Goal: Navigation & Orientation: Find specific page/section

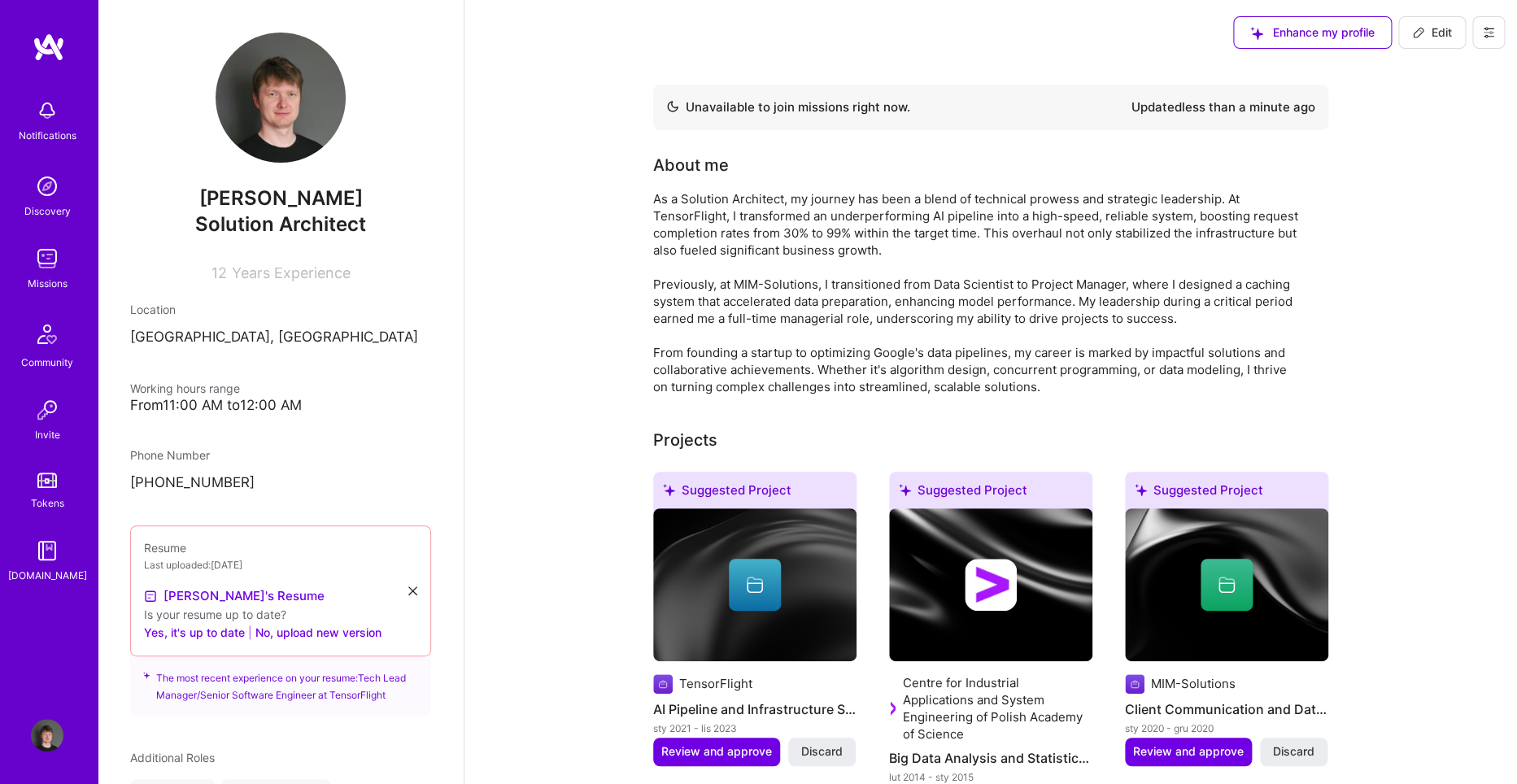
click at [42, 549] on img at bounding box center [46, 550] width 33 height 33
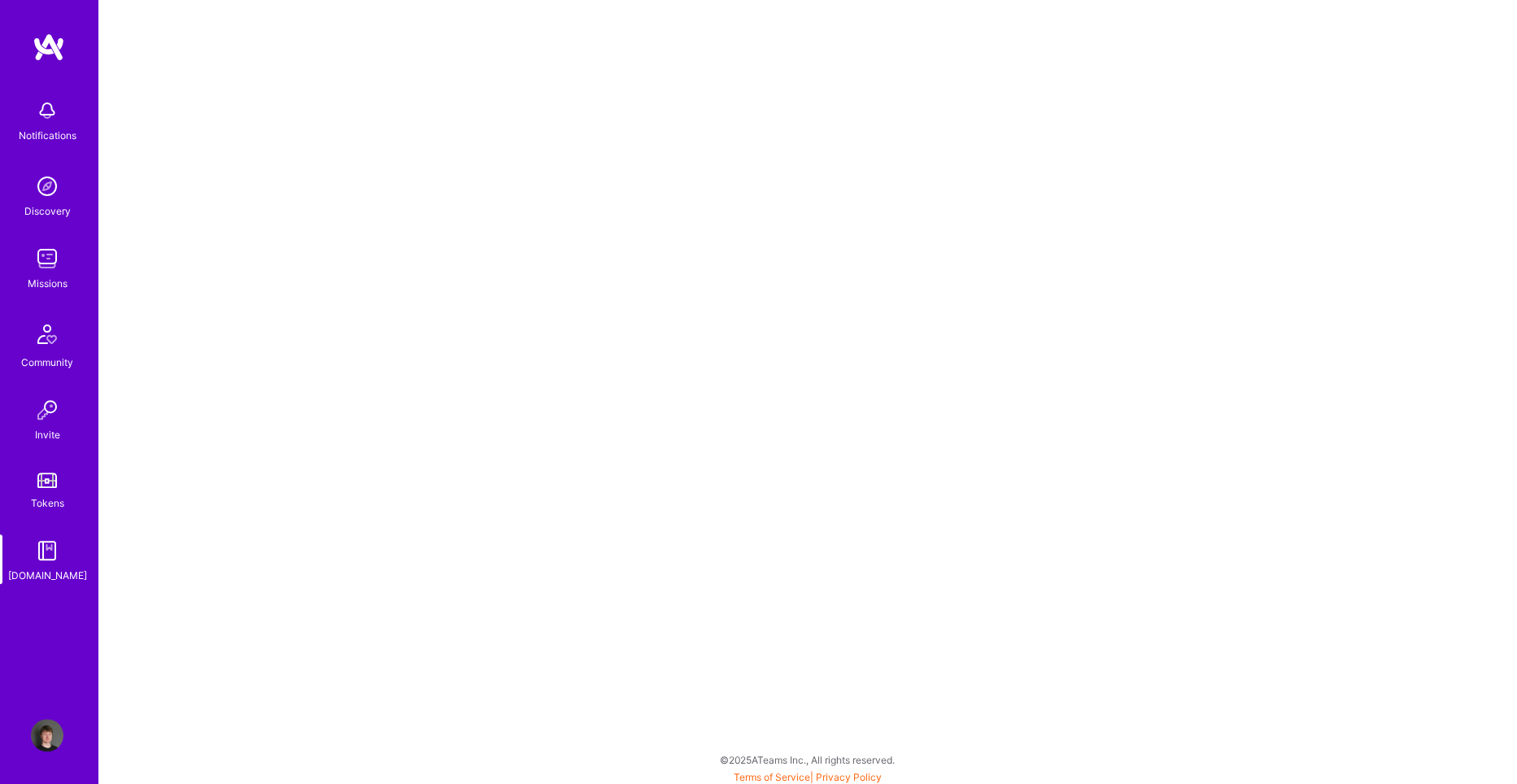
click at [44, 748] on img at bounding box center [46, 735] width 33 height 33
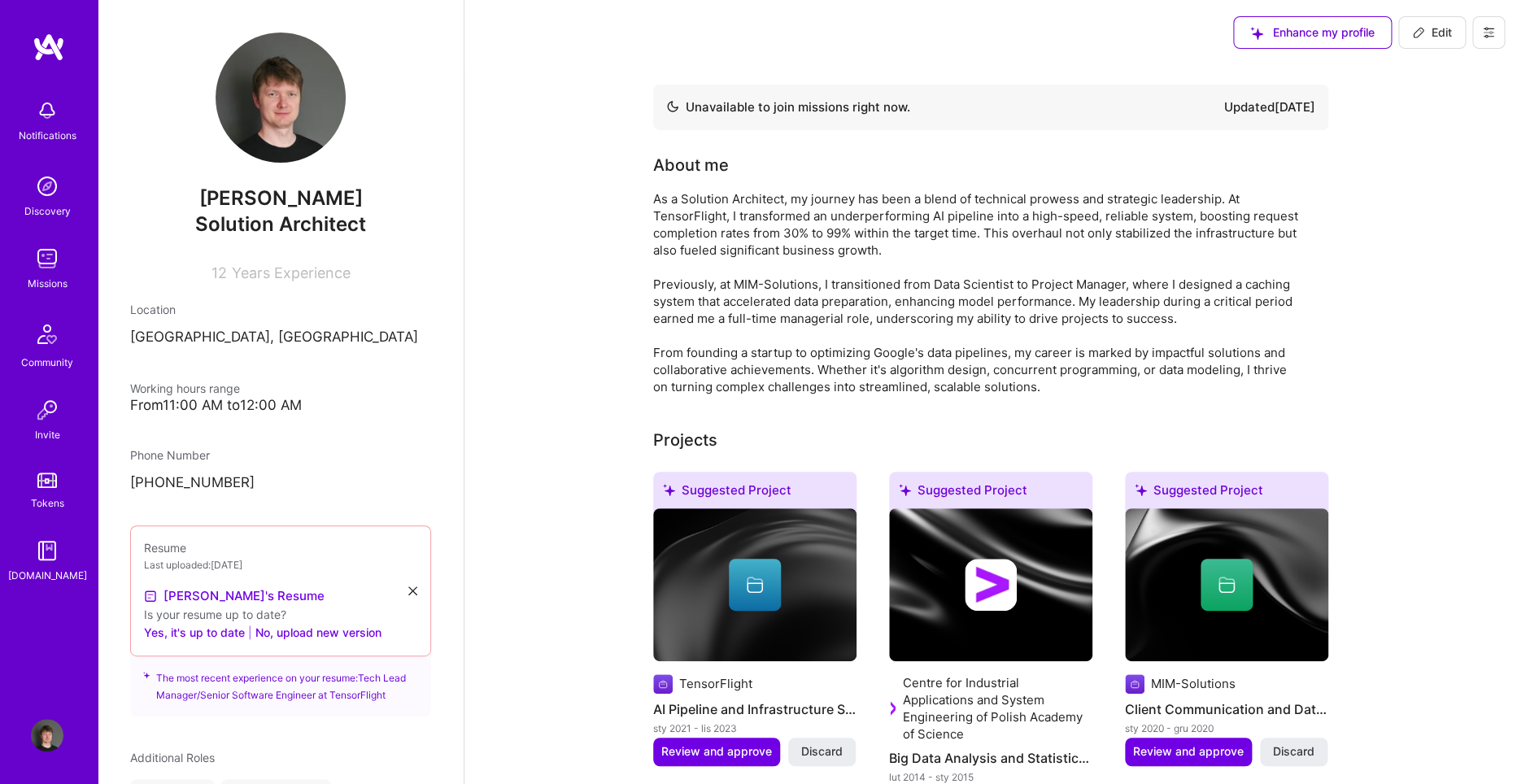
click at [45, 265] on img at bounding box center [46, 258] width 33 height 33
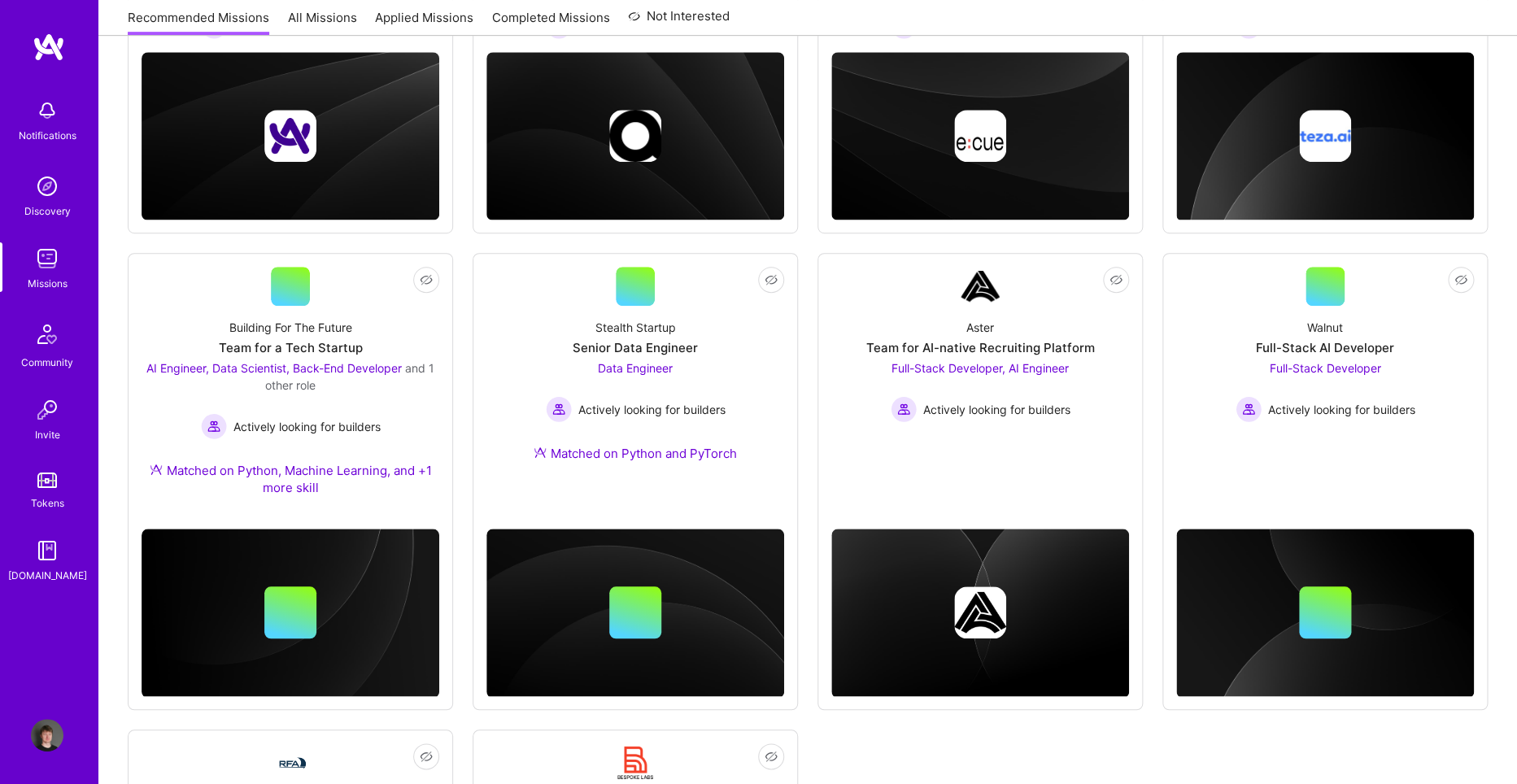
scroll to position [439, 0]
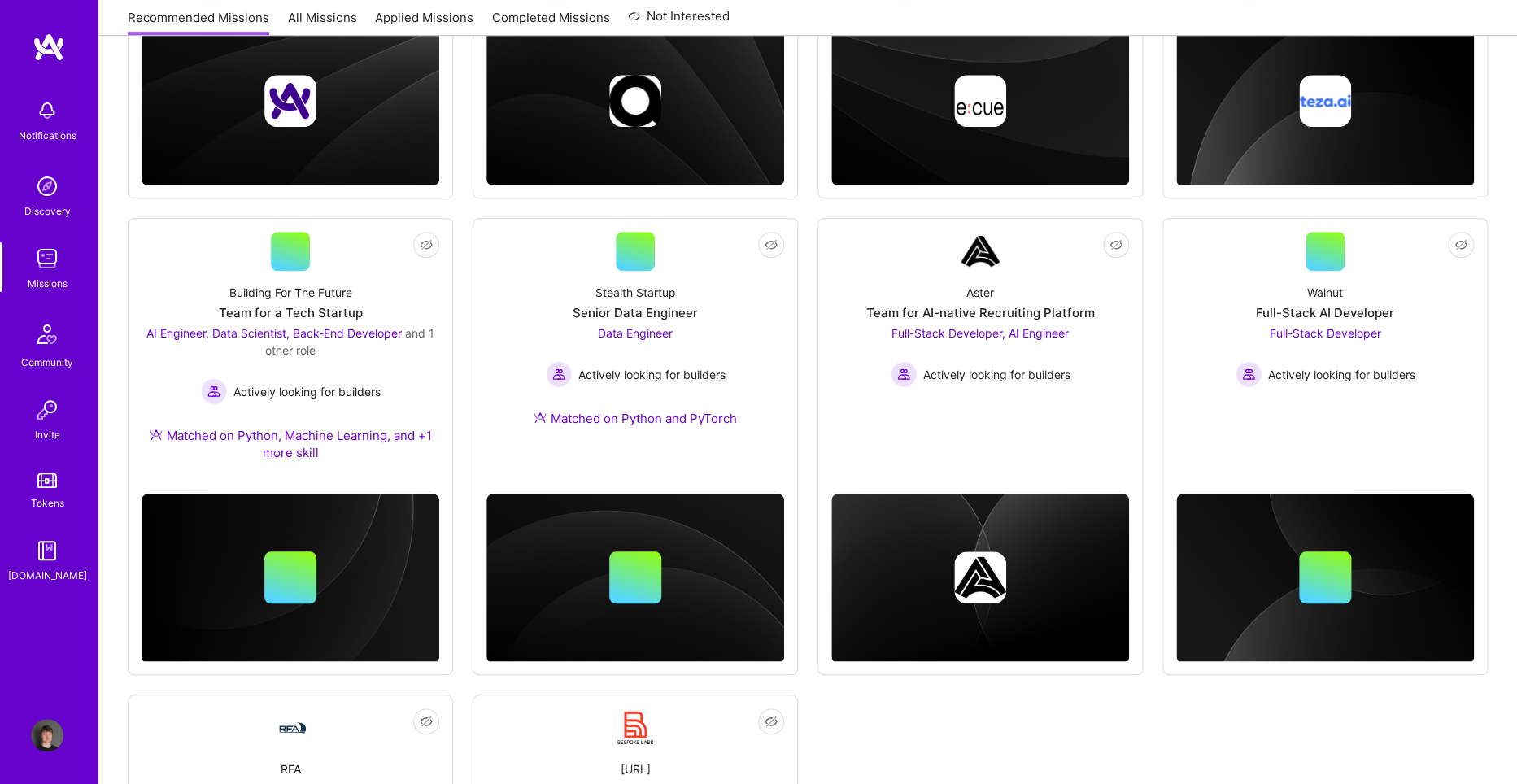
click at [458, 409] on div "Not Interested [DOMAIN_NAME] AI Solutions Partners Solution Architect and 3 oth…" at bounding box center [807, 484] width 1359 height 1299
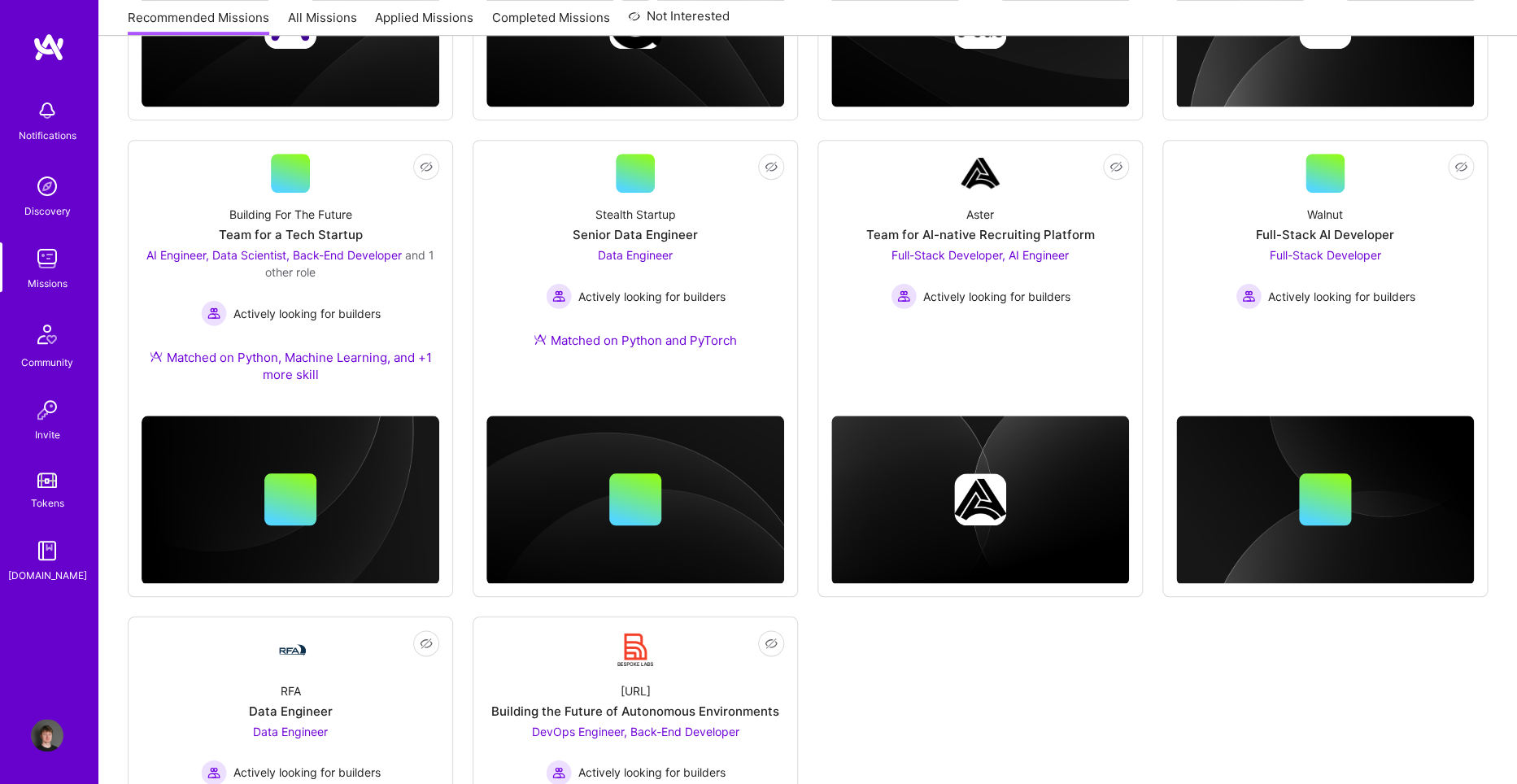
scroll to position [548, 0]
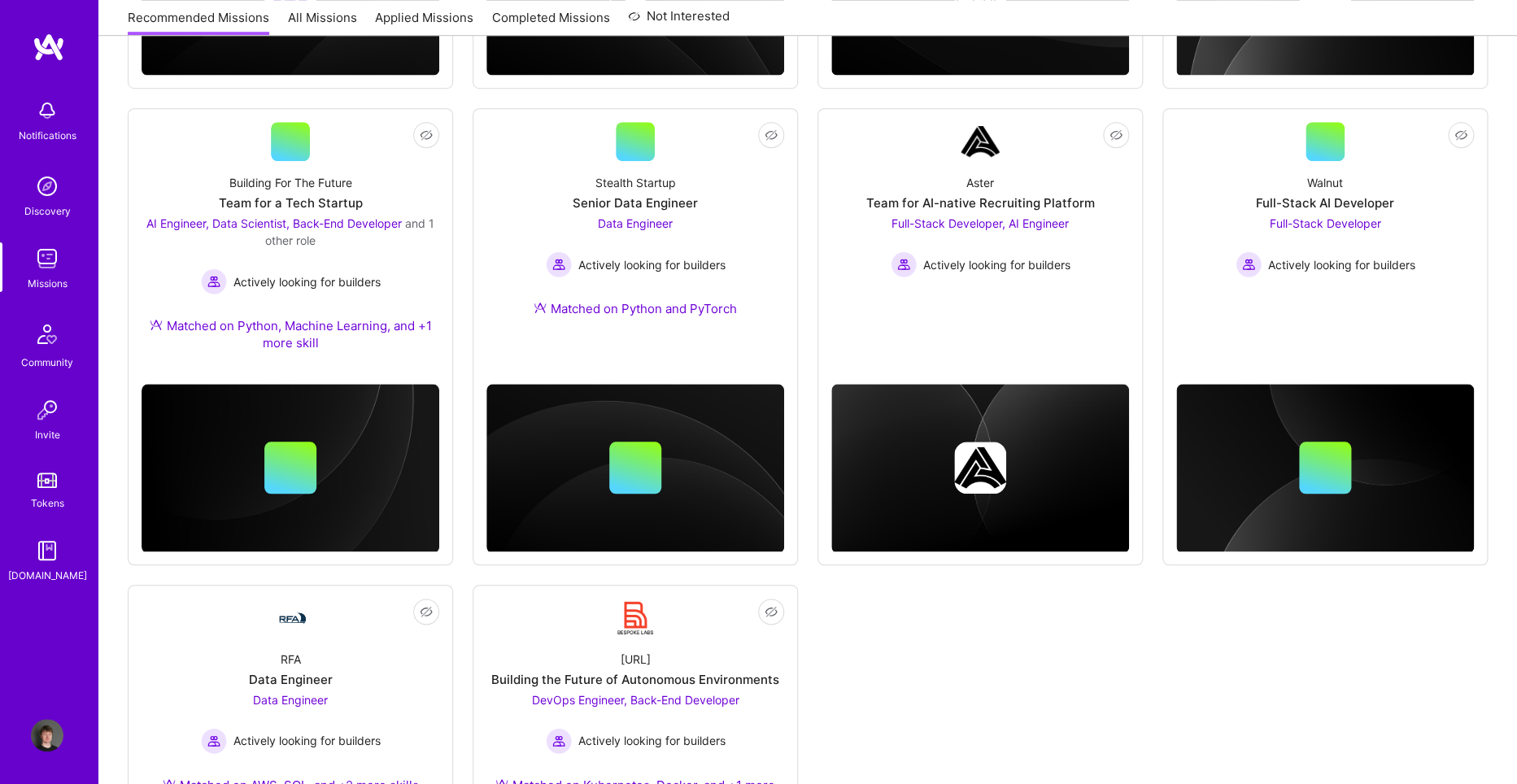
click at [458, 409] on div "Not Interested [DOMAIN_NAME] AI Solutions Partners Solution Architect and 3 oth…" at bounding box center [807, 374] width 1359 height 1299
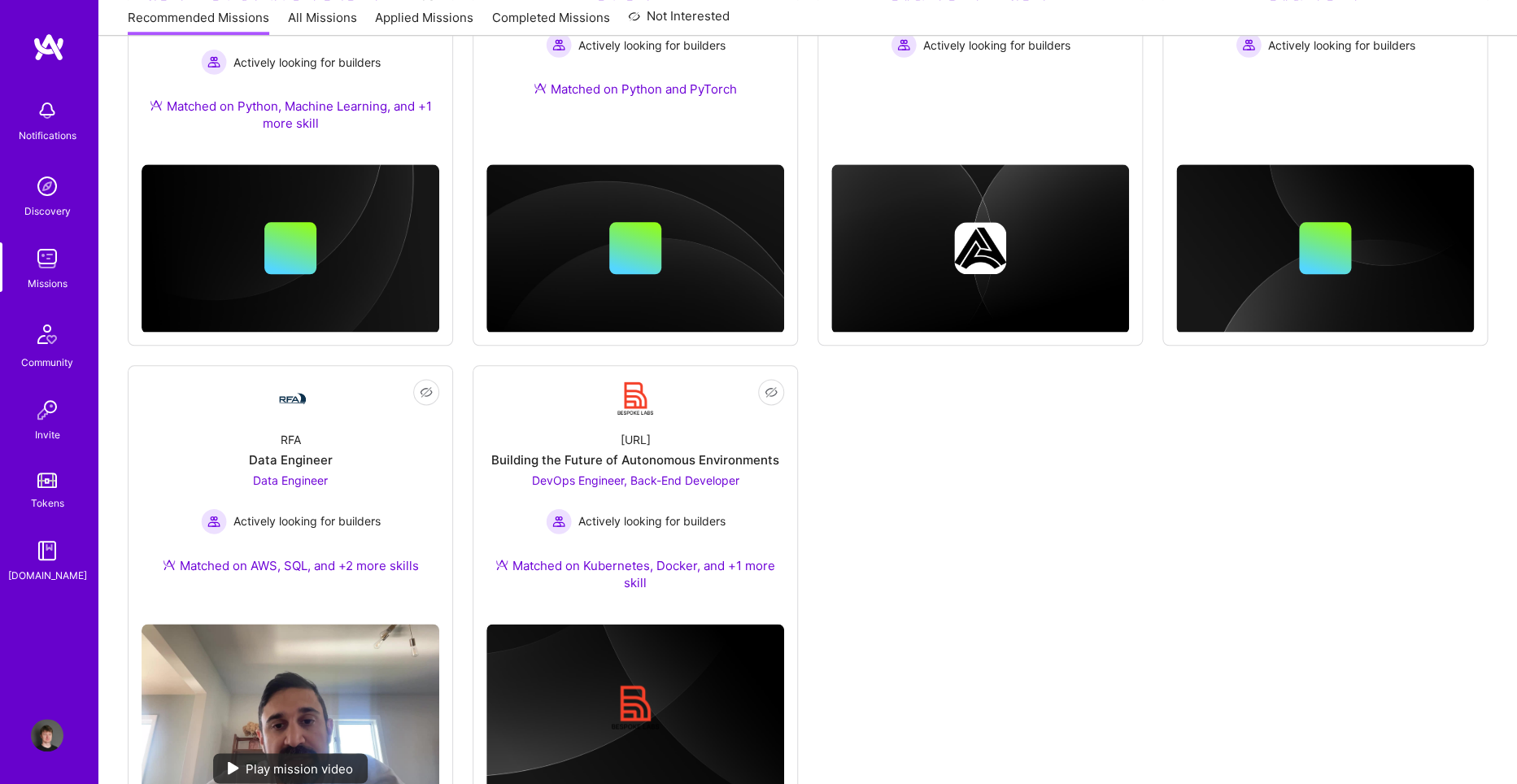
click at [458, 409] on div "Not Interested [DOMAIN_NAME] AI Solutions Partners Solution Architect and 3 oth…" at bounding box center [807, 155] width 1359 height 1299
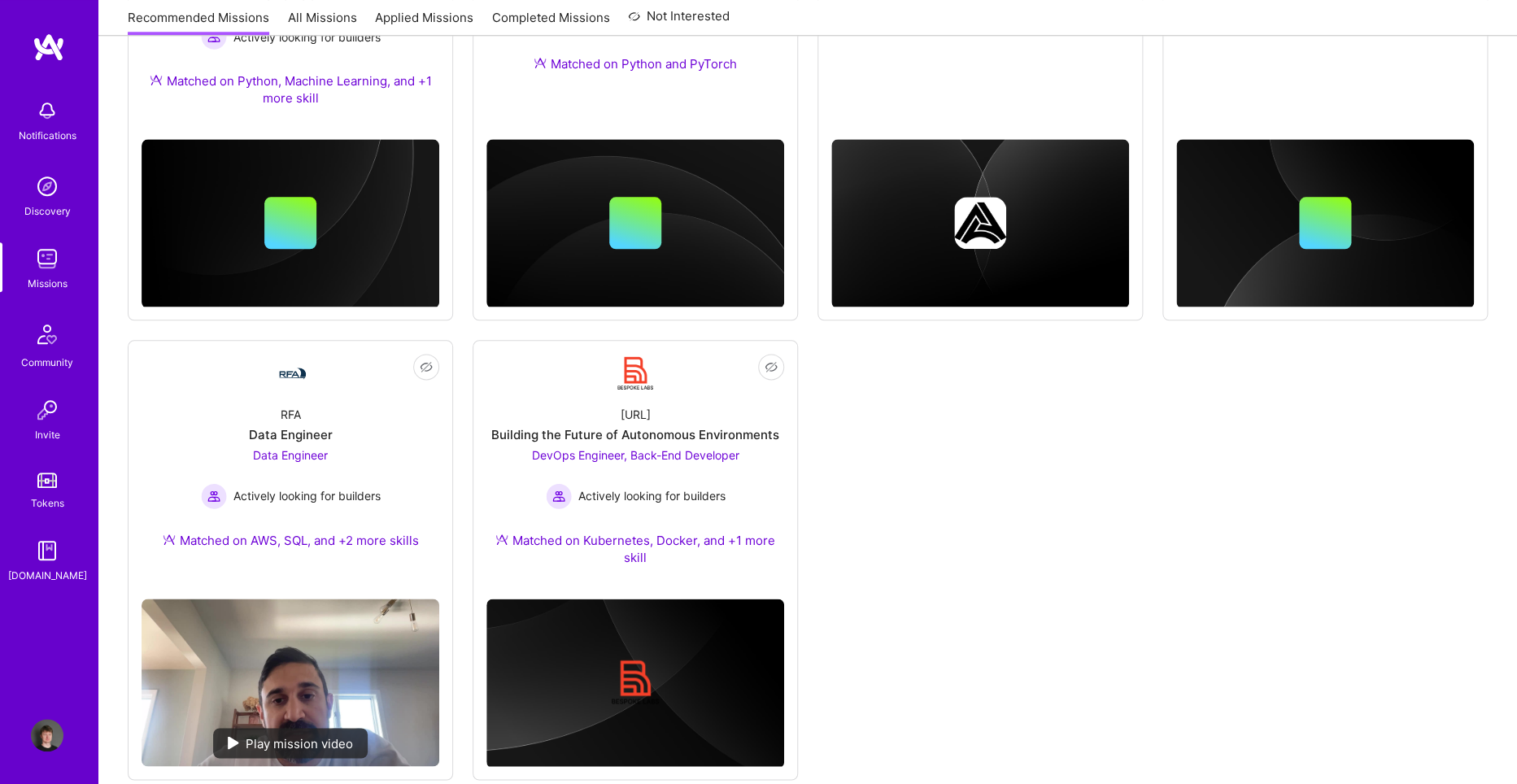
scroll to position [828, 0]
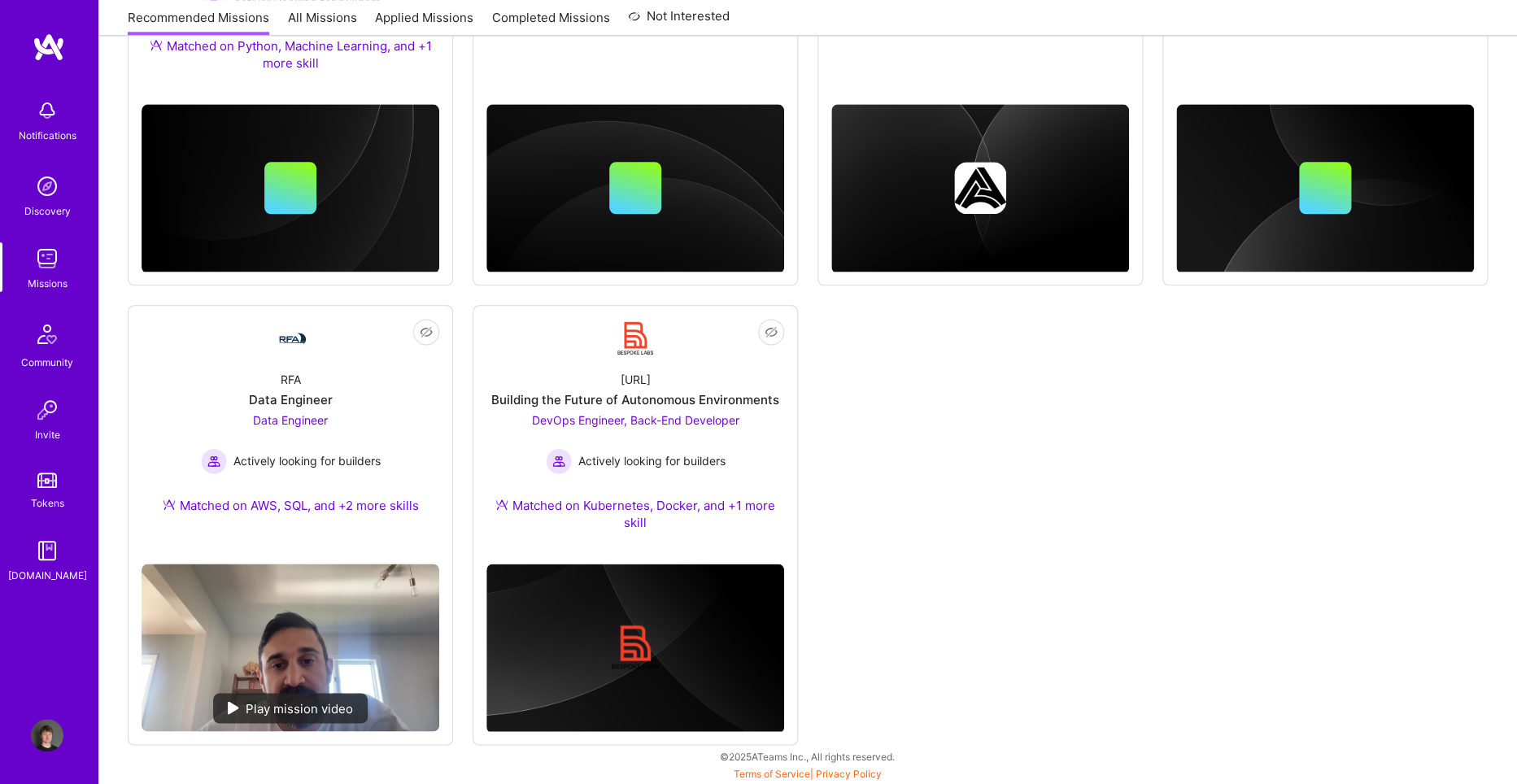
click at [458, 409] on div "Not Interested [DOMAIN_NAME] AI Solutions Partners Solution Architect and 3 oth…" at bounding box center [807, 95] width 1359 height 1299
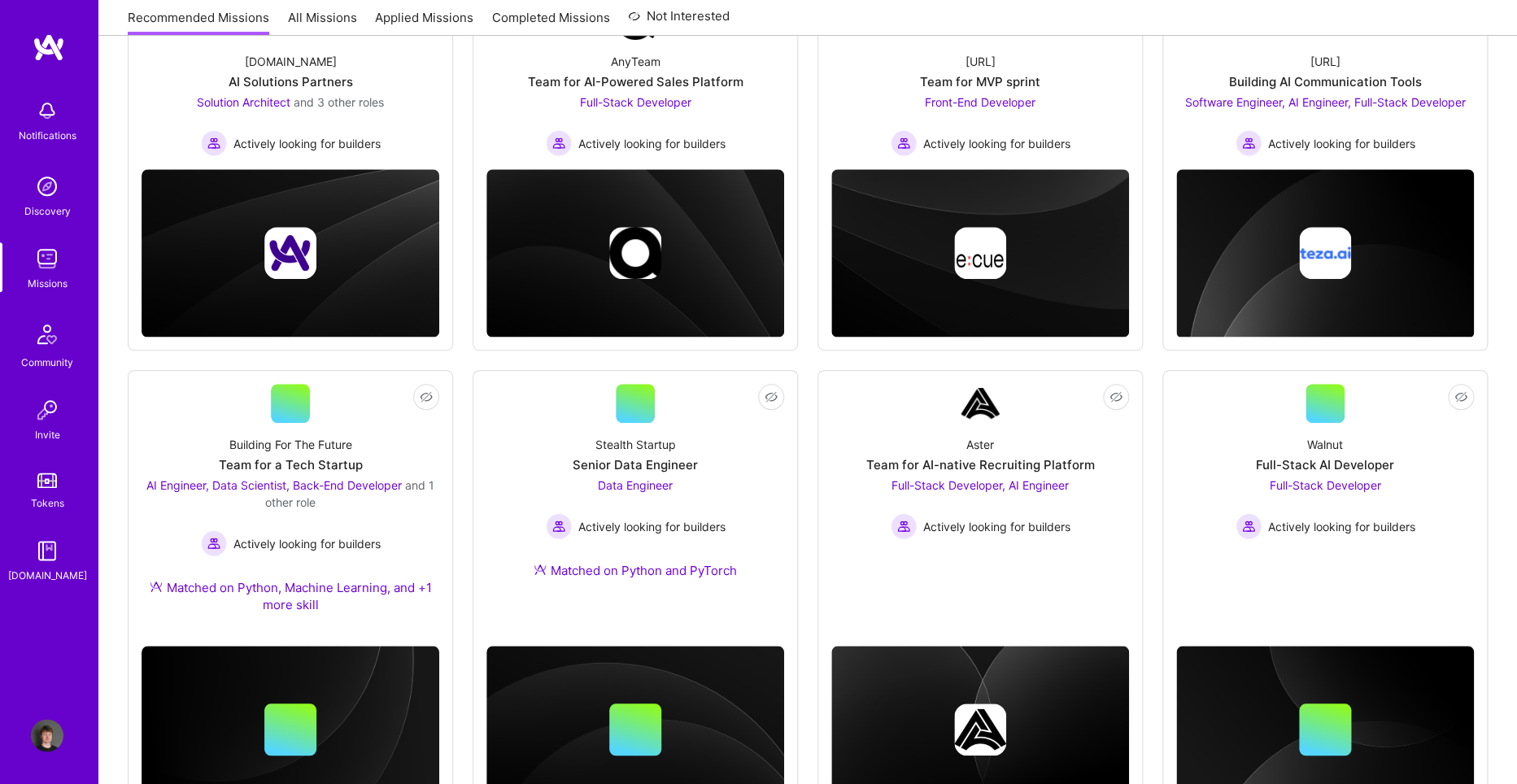
scroll to position [280, 0]
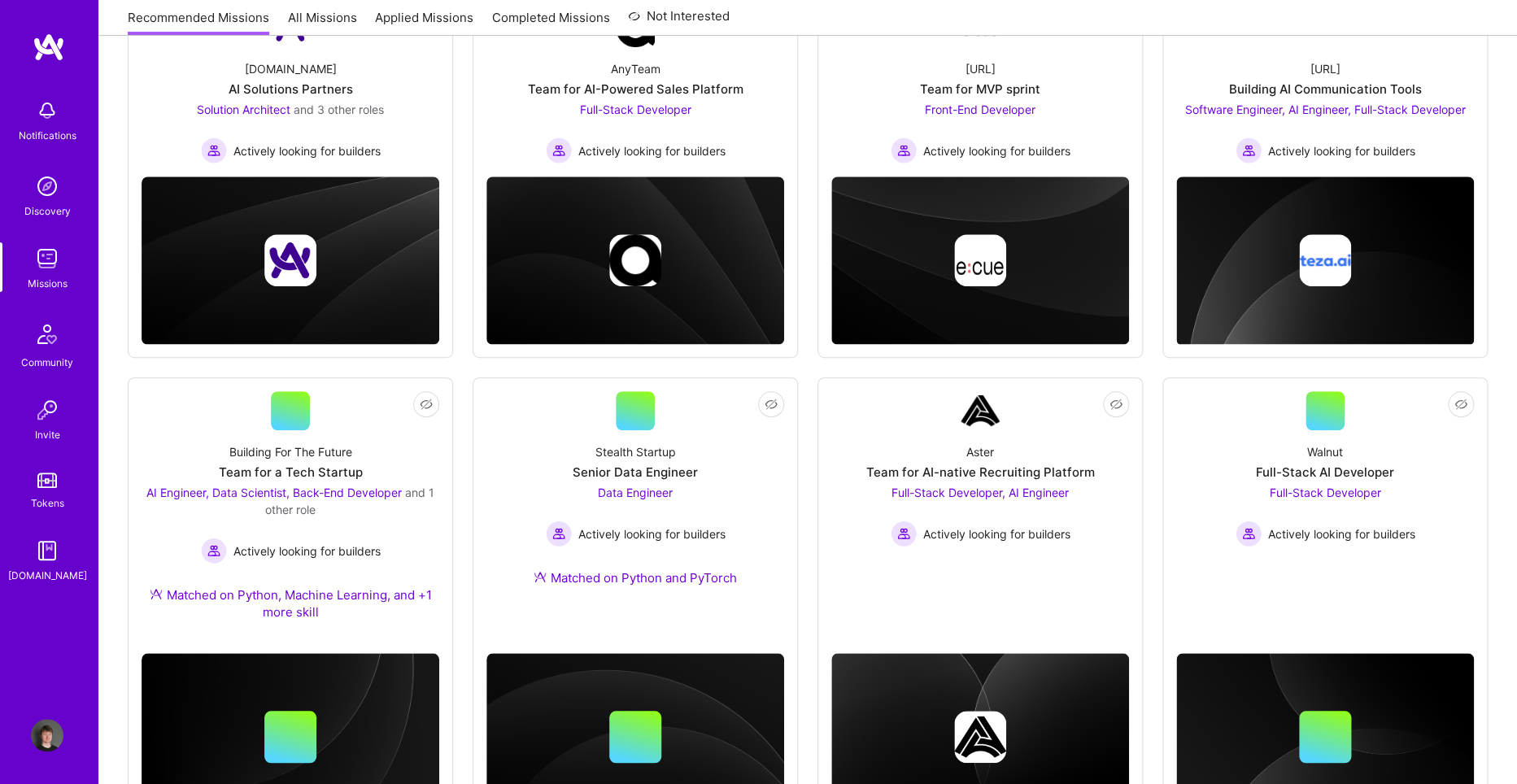
click at [458, 409] on div "Not Interested [DOMAIN_NAME] AI Solutions Partners Solution Architect and 3 oth…" at bounding box center [807, 643] width 1359 height 1299
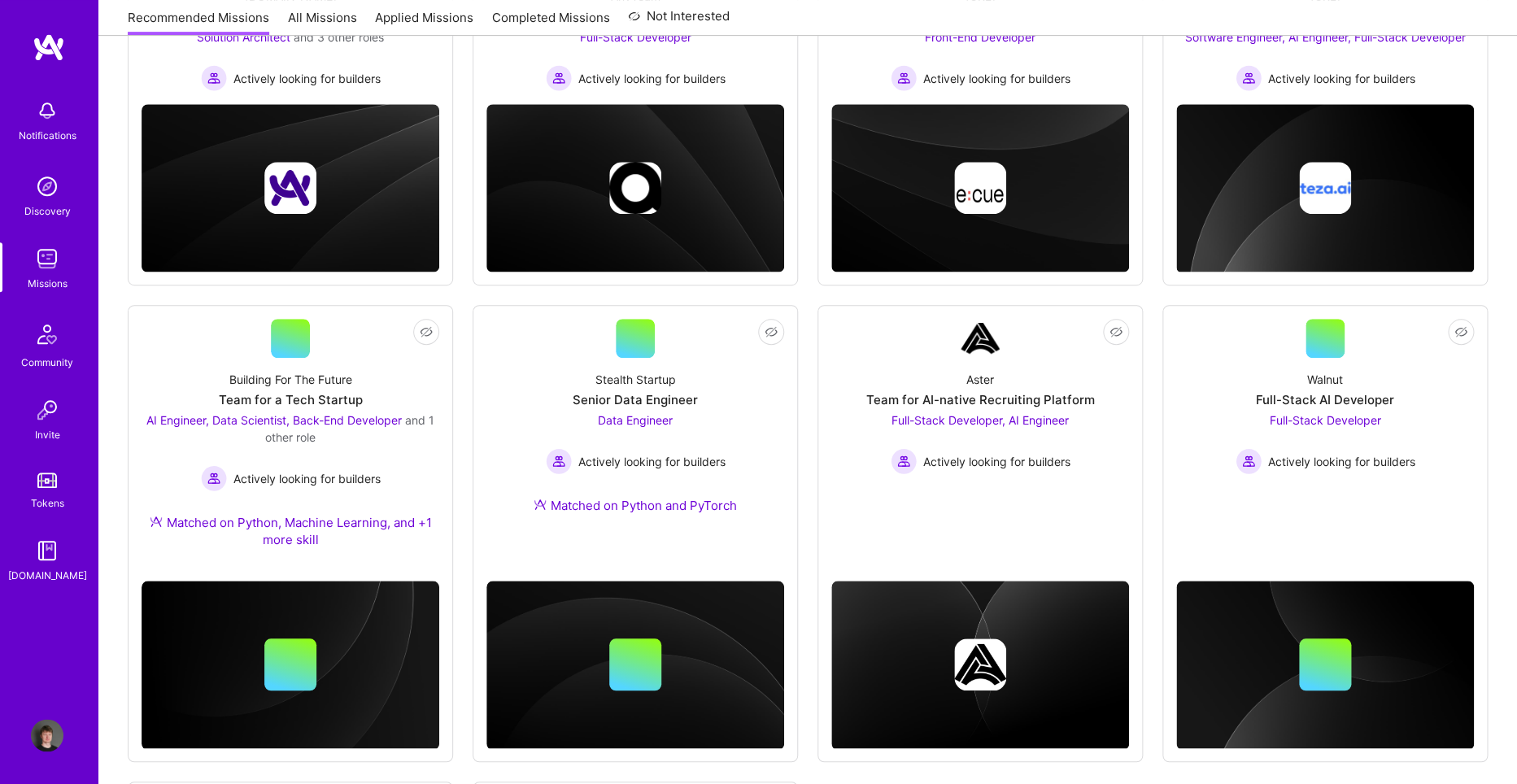
scroll to position [439, 0]
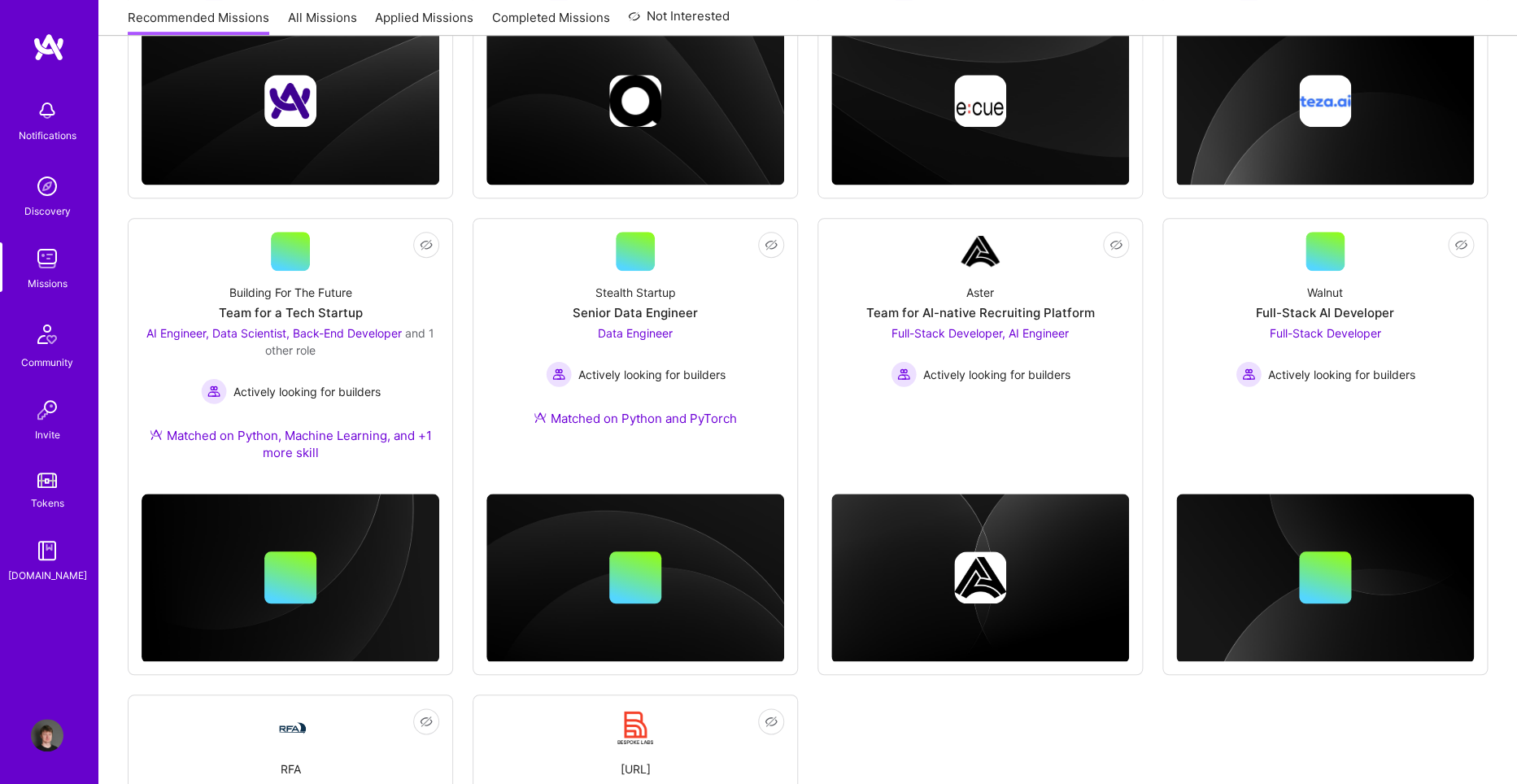
click at [468, 387] on div "Not Interested [DOMAIN_NAME] AI Solutions Partners Solution Architect and 3 oth…" at bounding box center [807, 484] width 1359 height 1299
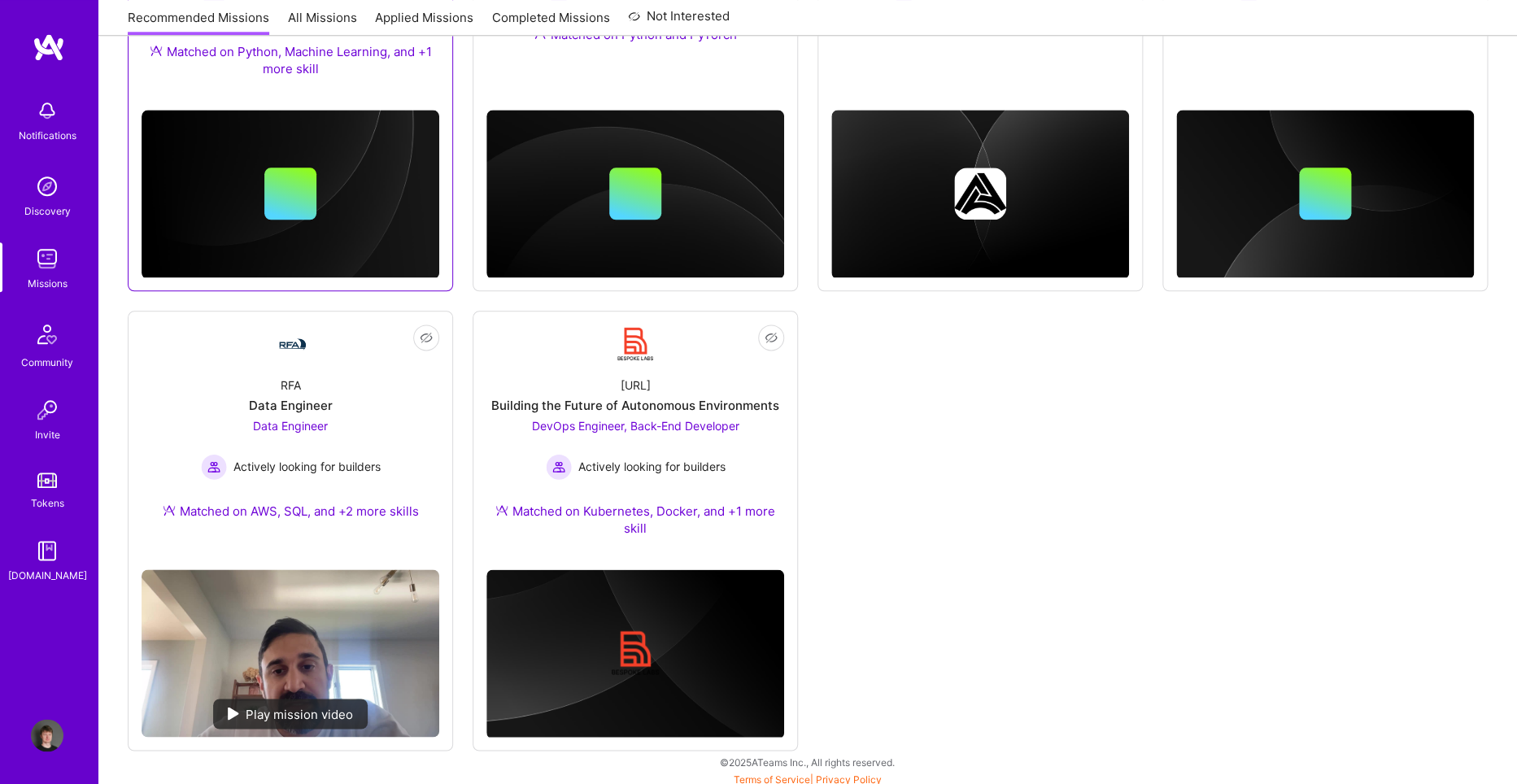
scroll to position [828, 0]
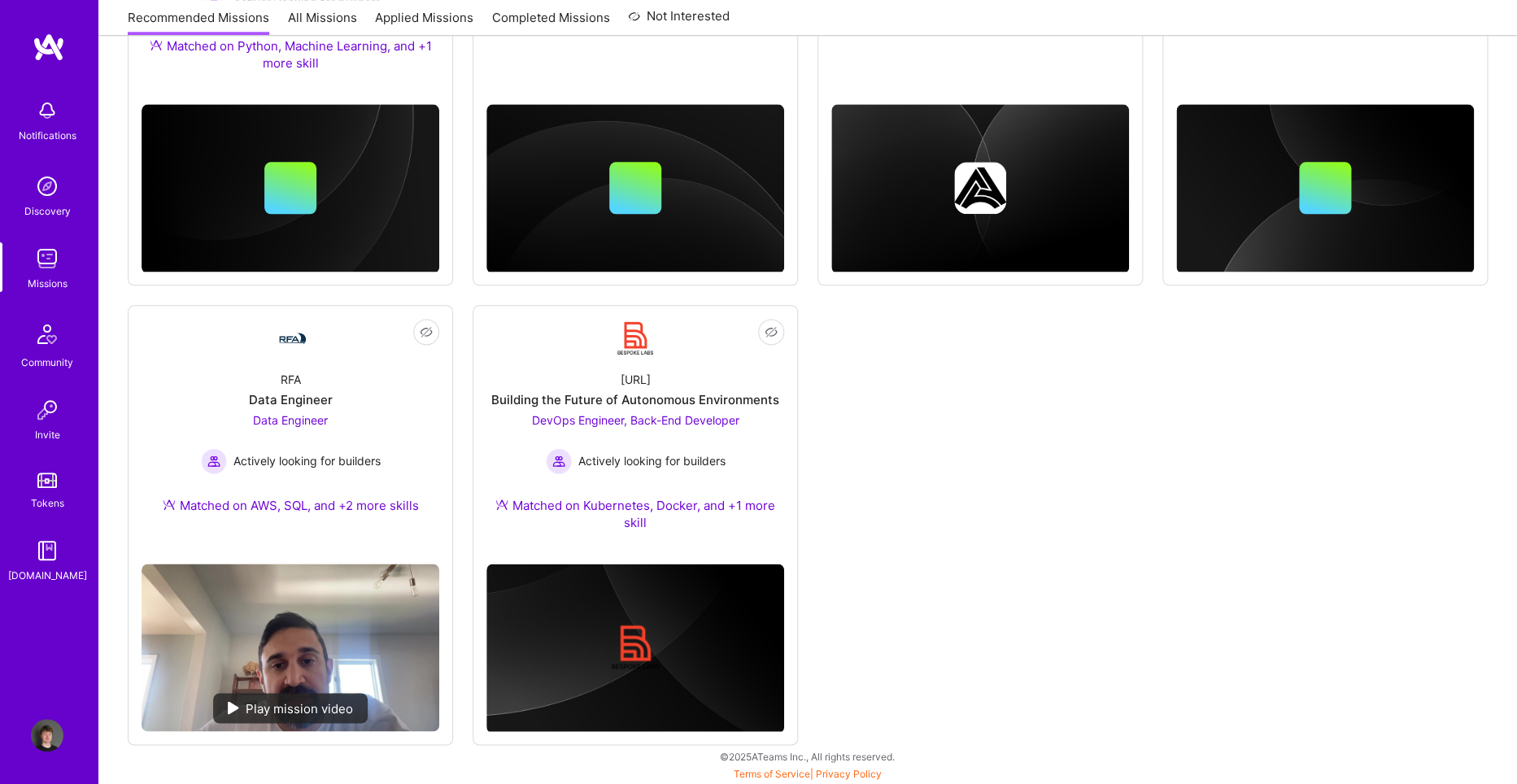
click at [1048, 526] on div "Not Interested [DOMAIN_NAME] AI Solutions Partners Solution Architect and 3 oth…" at bounding box center [807, 95] width 1359 height 1299
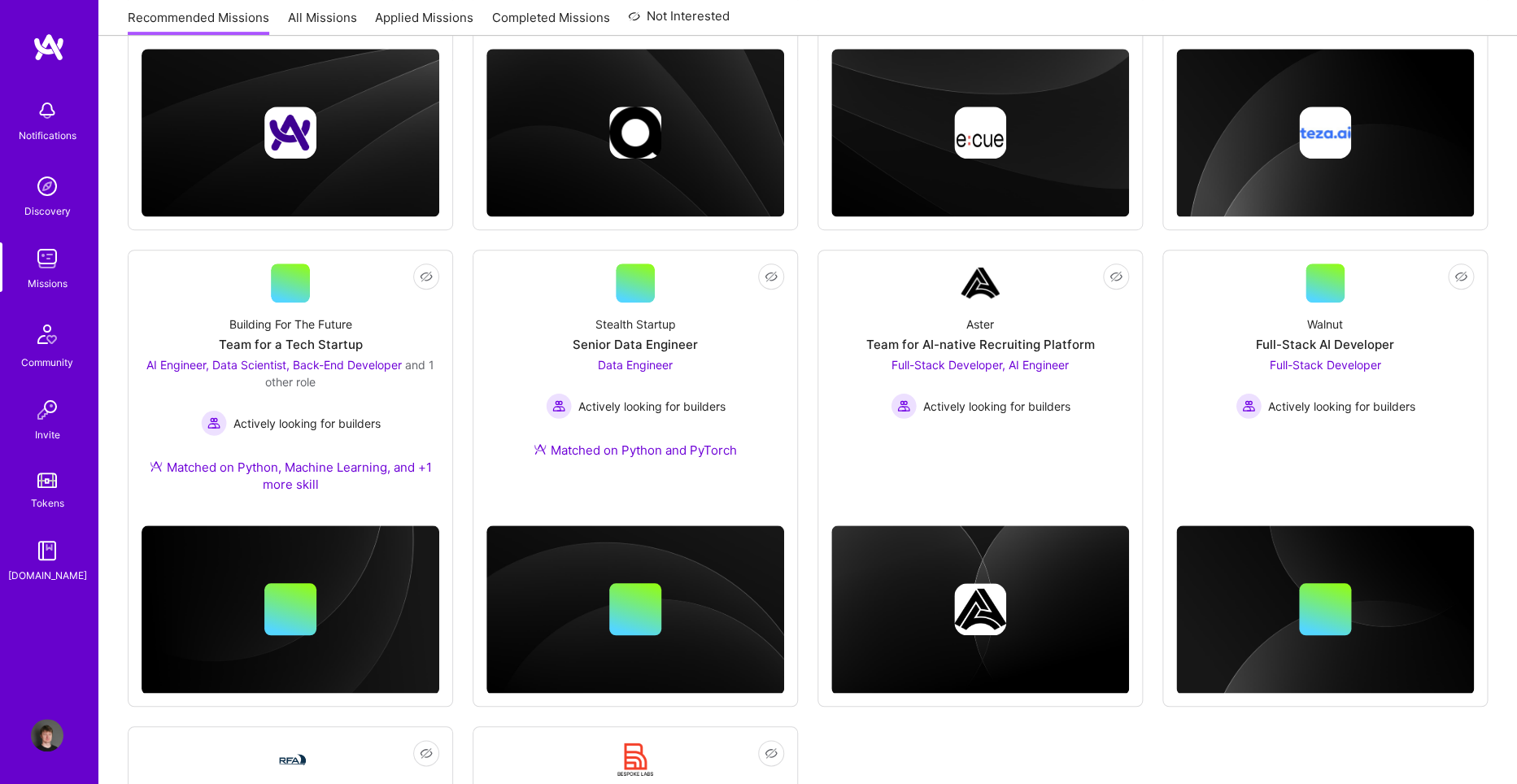
scroll to position [390, 0]
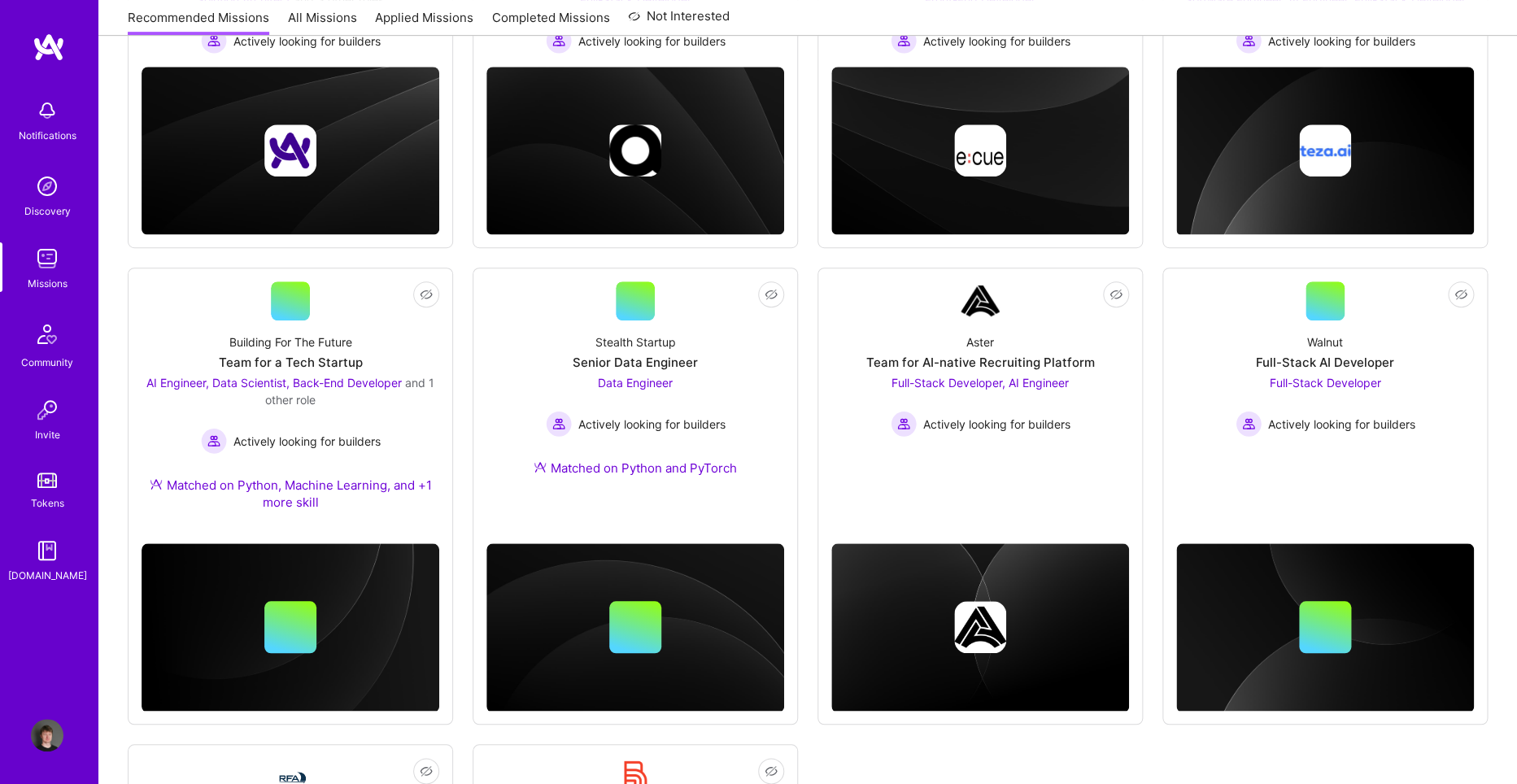
click at [1150, 392] on div "Not Interested [DOMAIN_NAME] AI Solutions Partners Solution Architect and 3 oth…" at bounding box center [807, 534] width 1359 height 1299
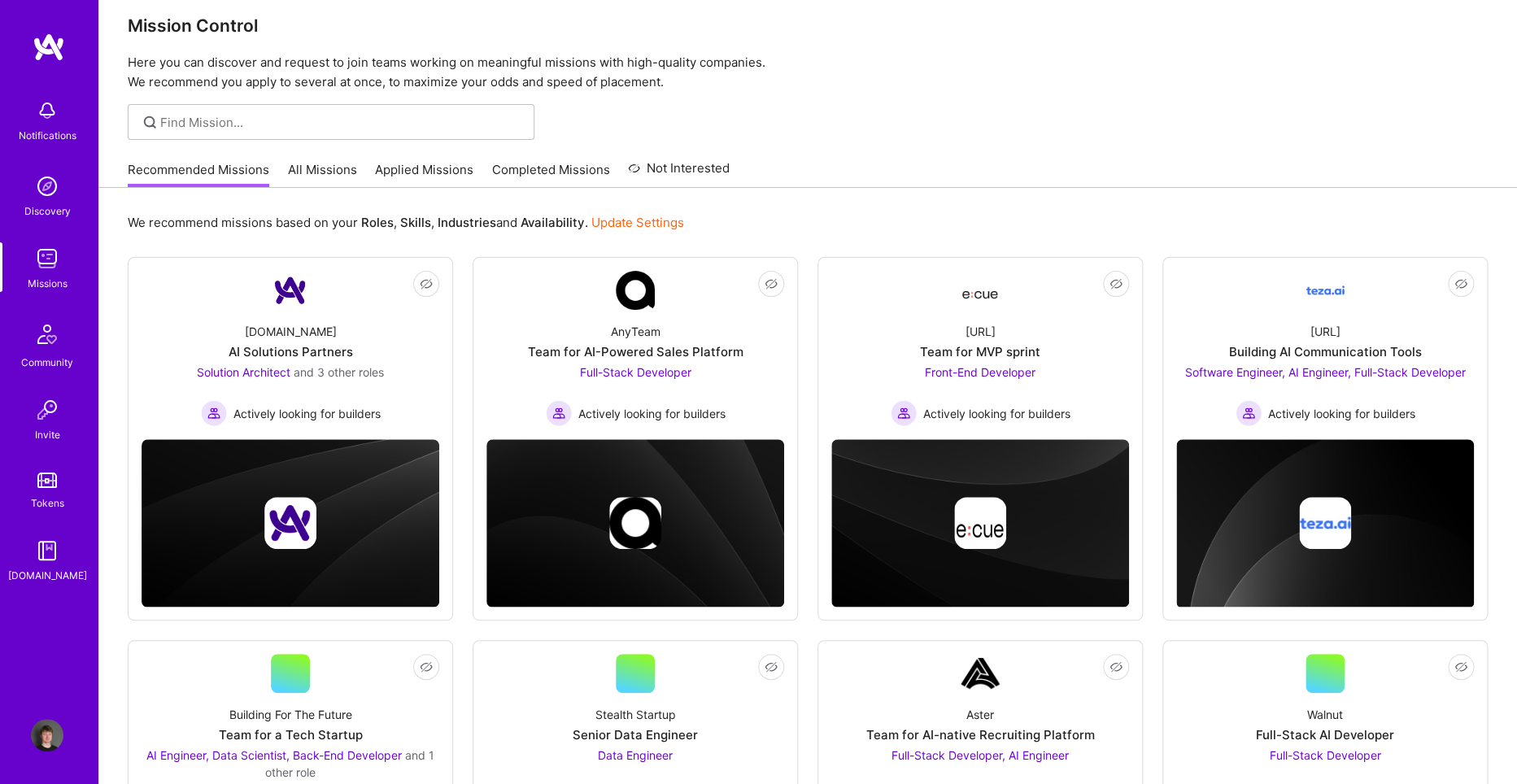
scroll to position [0, 0]
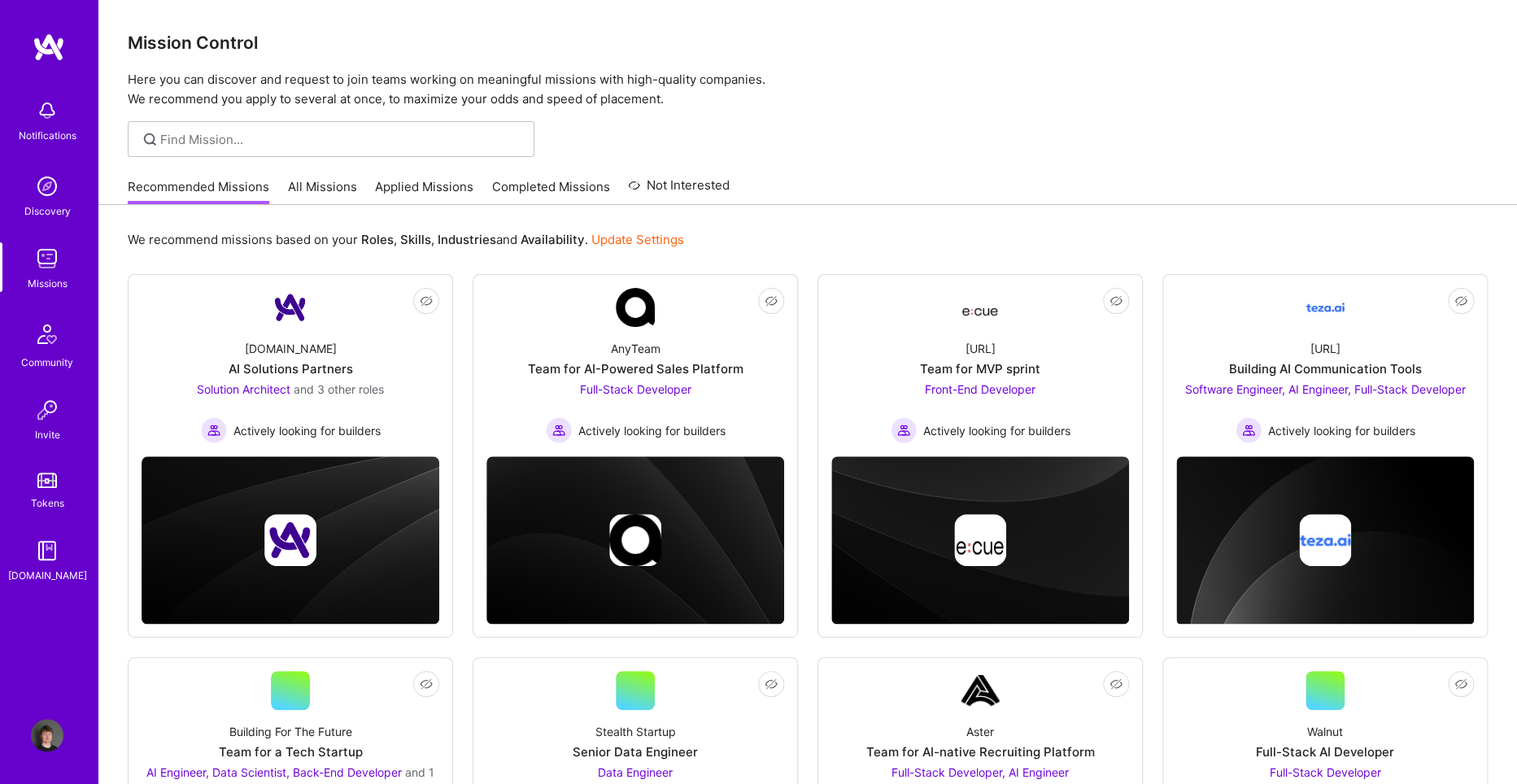
click at [810, 226] on div "We recommend missions based on your Roles , Skills , Industries and Availabilit…" at bounding box center [807, 240] width 1359 height 31
